Goal: Find specific page/section: Find specific page/section

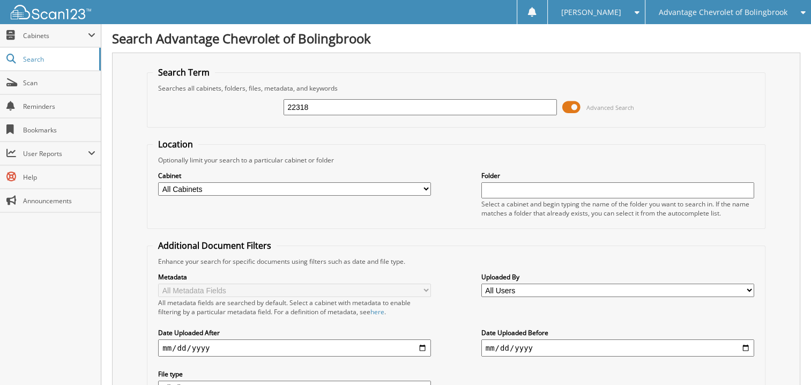
type input "22318"
click at [207, 190] on select "All Cabinets CAR DEALS PARTS SERVICE RO Needs Filing" at bounding box center [294, 188] width 273 height 13
select select "16393"
click at [158, 182] on select "All Cabinets CAR DEALS PARTS SERVICE RO Needs Filing" at bounding box center [294, 188] width 273 height 13
click at [327, 114] on input "22318" at bounding box center [419, 107] width 273 height 16
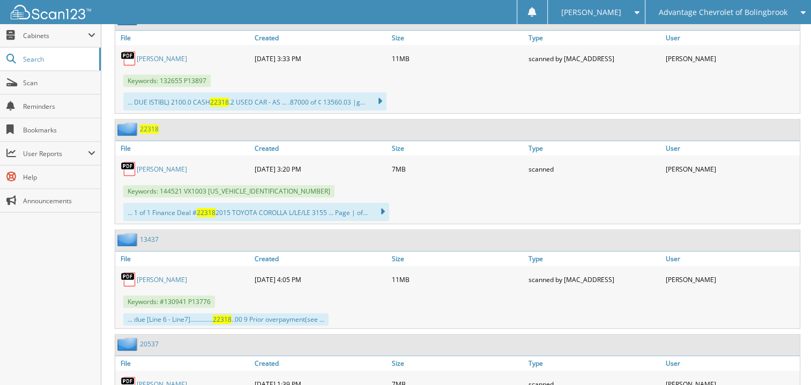
scroll to position [482, 0]
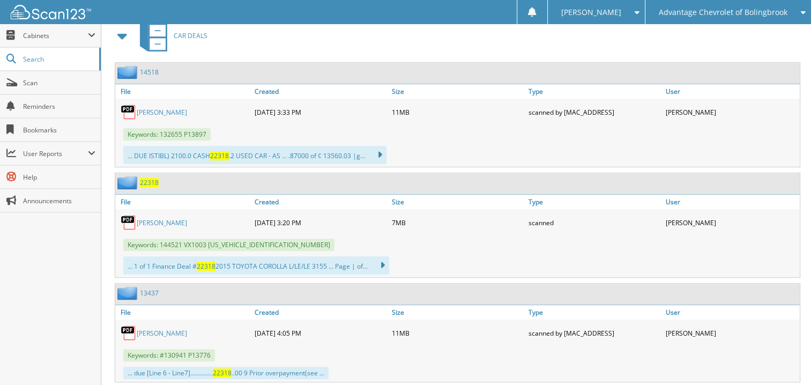
click at [69, 247] on div "Close Cabinets This Company All Companies Email Addresses" at bounding box center [50, 204] width 101 height 361
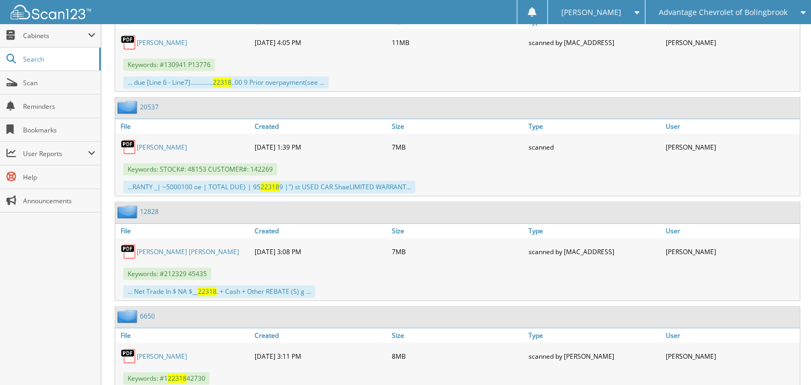
scroll to position [785, 0]
